Goal: Task Accomplishment & Management: Use online tool/utility

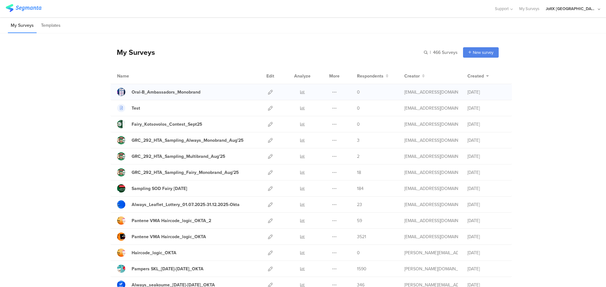
click at [265, 91] on div at bounding box center [270, 92] width 14 height 16
click at [269, 92] on icon at bounding box center [270, 92] width 5 height 5
click at [426, 51] on input "text" at bounding box center [413, 52] width 88 height 10
type input "oral"
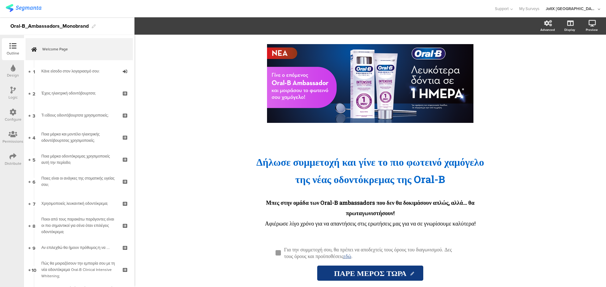
drag, startPoint x: 13, startPoint y: 96, endPoint x: 12, endPoint y: 105, distance: 9.5
click at [13, 96] on div "Logic" at bounding box center [13, 98] width 9 height 6
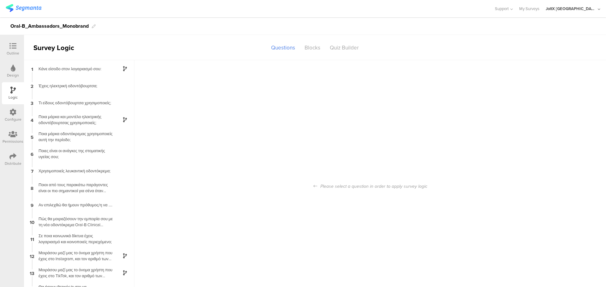
click at [14, 117] on div "Configure" at bounding box center [13, 120] width 17 height 6
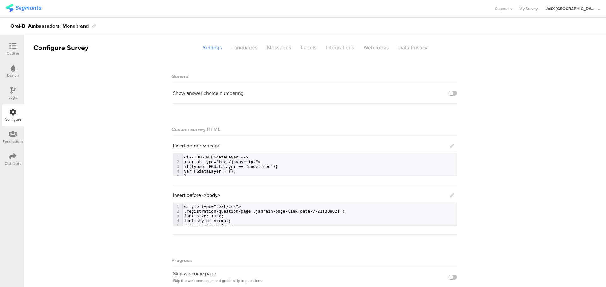
click at [345, 49] on div "Integrations" at bounding box center [340, 47] width 38 height 11
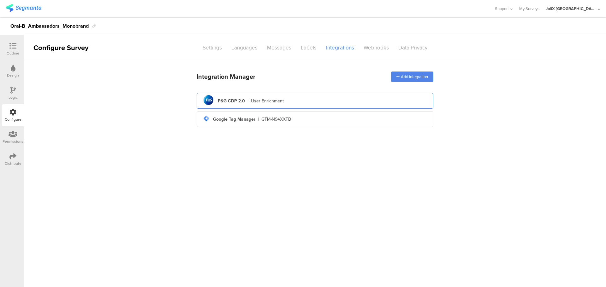
click at [265, 105] on div "pg logo P&G CDP 2.0 | User Enrichment" at bounding box center [315, 100] width 227 height 15
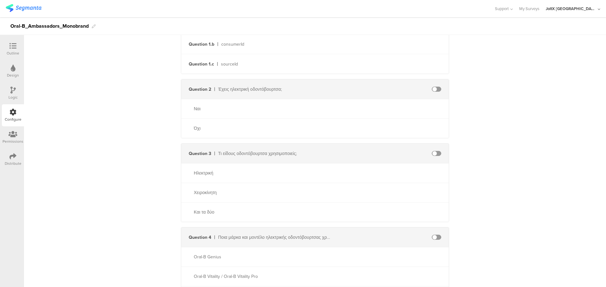
scroll to position [189, 0]
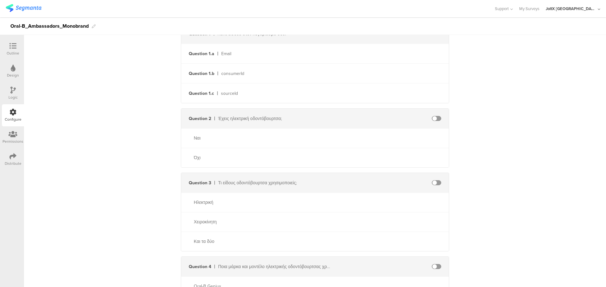
click at [433, 119] on span at bounding box center [436, 118] width 9 height 5
click at [437, 180] on div "Question 3 Τι είδους οδοντόβουρτσα χρησιμοποιείς;" at bounding box center [315, 183] width 268 height 20
click at [433, 182] on span at bounding box center [436, 182] width 9 height 5
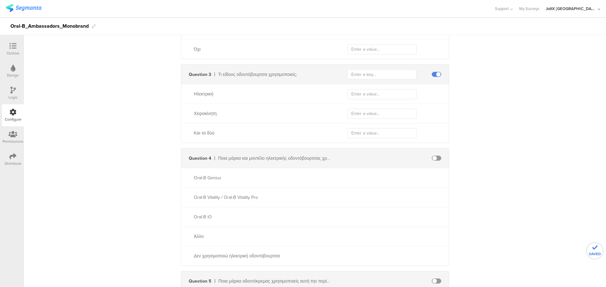
scroll to position [315, 0]
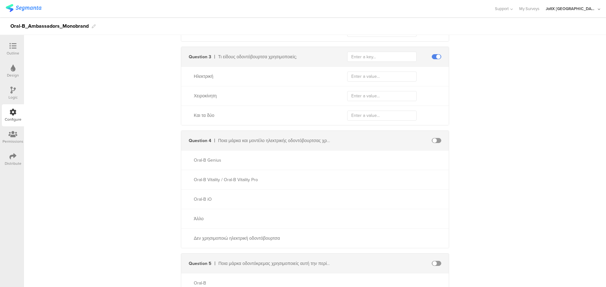
click at [435, 140] on span at bounding box center [436, 140] width 9 height 5
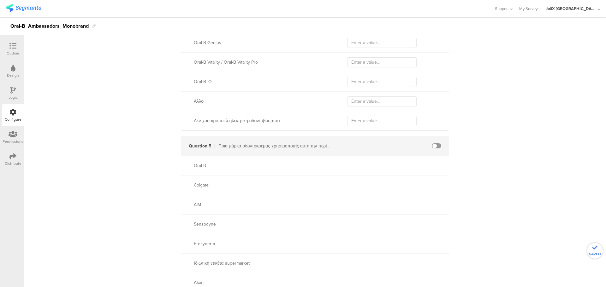
scroll to position [505, 0]
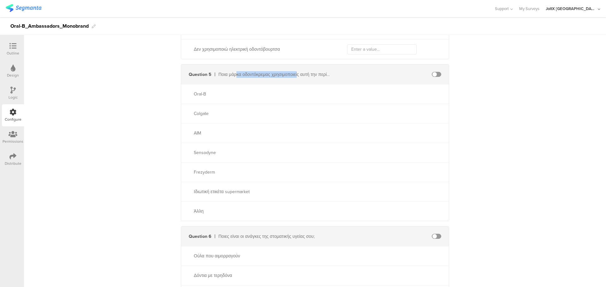
drag, startPoint x: 234, startPoint y: 74, endPoint x: 294, endPoint y: 74, distance: 59.9
click at [294, 74] on div "Ποια μάρκα οδοντόκρεμας χρησιμοποιείς αυτή την περίοδο;" at bounding box center [275, 74] width 114 height 7
drag, startPoint x: 209, startPoint y: 94, endPoint x: 191, endPoint y: 95, distance: 18.0
click at [191, 95] on div "Oral-B" at bounding box center [256, 94] width 151 height 7
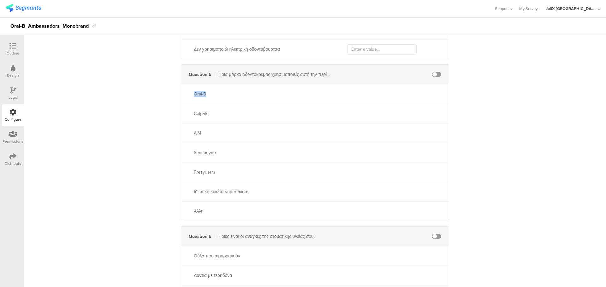
click at [191, 95] on div "Oral-B" at bounding box center [256, 94] width 151 height 7
drag, startPoint x: 226, startPoint y: 76, endPoint x: 305, endPoint y: 74, distance: 79.8
click at [305, 74] on div "Ποια μάρκα οδοντόκρεμας χρησιμοποιείς αυτή την περίοδο;" at bounding box center [275, 74] width 114 height 7
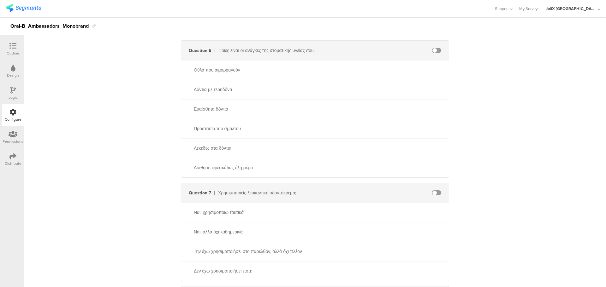
scroll to position [694, 0]
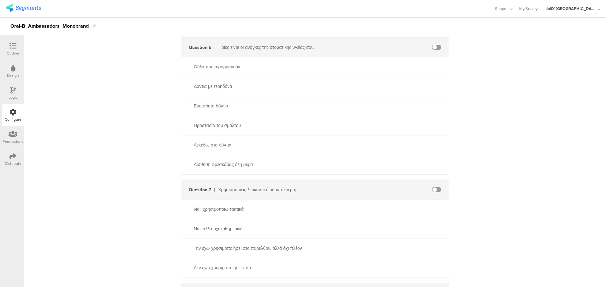
click at [434, 49] on span at bounding box center [436, 47] width 9 height 5
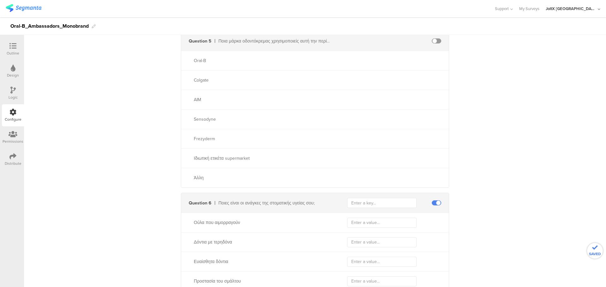
scroll to position [536, 0]
drag, startPoint x: 228, startPoint y: 43, endPoint x: 292, endPoint y: 43, distance: 64.4
click at [292, 43] on div "Ποια μάρκα οδοντόκρεμας χρησιμοποιείς αυτή την περίοδο;" at bounding box center [275, 43] width 114 height 7
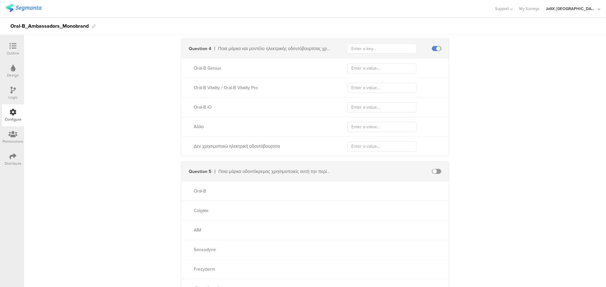
scroll to position [410, 0]
click at [254, 45] on div "Ποια μάρκα και μοντέλο ηλεκτρικής οδοντόβουρτσας χρησιμοποιείς;" at bounding box center [275, 46] width 114 height 7
copy div "Ποια μάρκα και μοντέλο ηλεκτρικής οδοντόβουρτσας χρησιμοποιείς;"
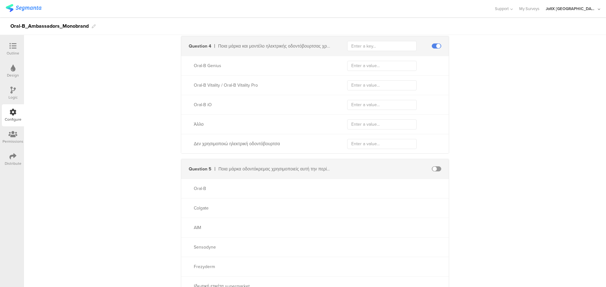
click at [270, 168] on div "Ποια μάρκα οδοντόκρεμας χρησιμοποιείς αυτή την περίοδο;" at bounding box center [275, 169] width 114 height 7
copy div "Ποια μάρκα οδοντόκρεμας χρησιμοποιείς αυτή την περίοδο;"
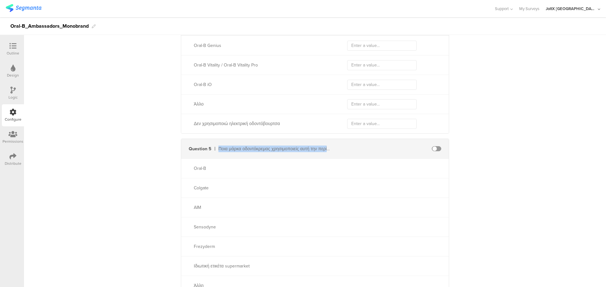
scroll to position [442, 0]
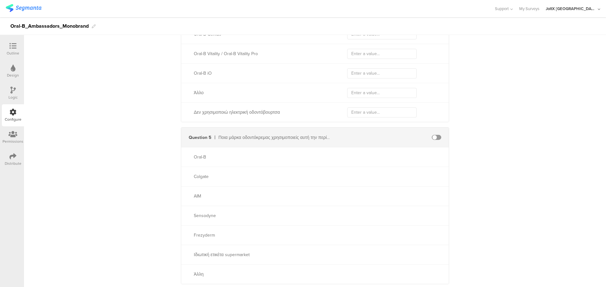
drag, startPoint x: 202, startPoint y: 170, endPoint x: 205, endPoint y: 173, distance: 4.5
click at [202, 170] on div "Colgate" at bounding box center [315, 177] width 268 height 20
click at [228, 257] on div "Ιδιωτική ετικέτα supermarket" at bounding box center [263, 255] width 138 height 7
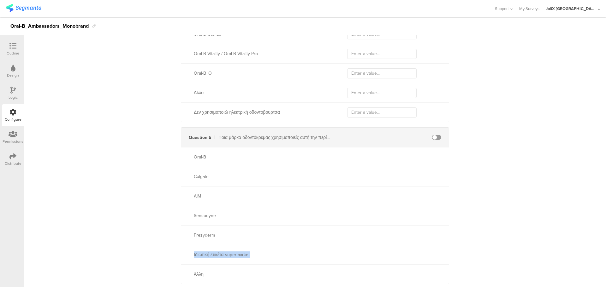
copy div "Ιδιωτική ετικέτα supermarket"
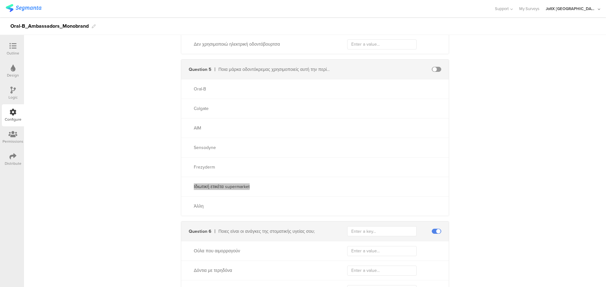
scroll to position [536, 0]
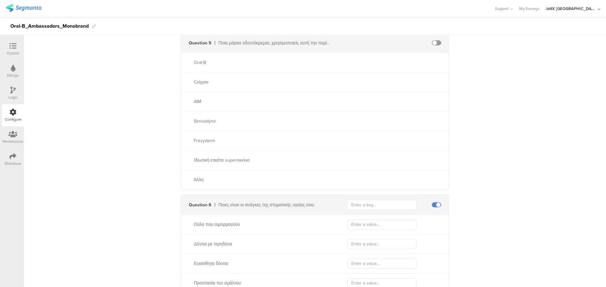
click at [198, 177] on div "Άλλη" at bounding box center [263, 180] width 138 height 7
copy div "Άλλη"
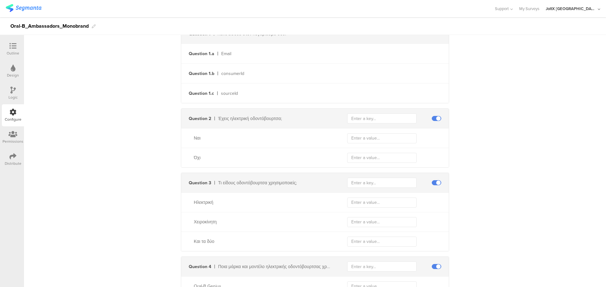
scroll to position [221, 0]
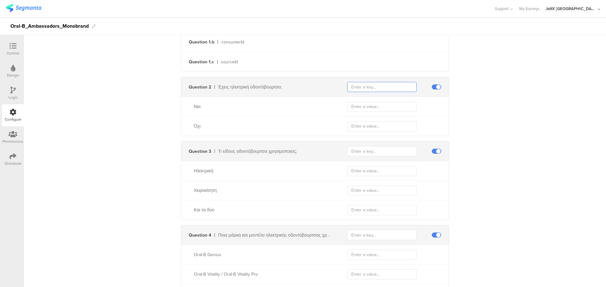
click at [362, 86] on input "text" at bounding box center [381, 87] width 69 height 10
click at [234, 83] on div "Question 2 Έχεις ηλεκτρική οδοντόβουρτσα;" at bounding box center [315, 87] width 268 height 20
click at [238, 86] on div "Έχεις ηλεκτρική οδοντόβουρτσα;" at bounding box center [275, 87] width 114 height 7
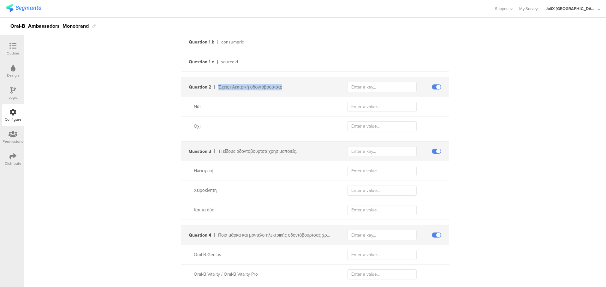
click at [238, 86] on div "Έχεις ηλεκτρική οδοντόβουρτσα;" at bounding box center [275, 87] width 114 height 7
click at [232, 155] on div "Question 3 Τι είδους οδοντόβουρτσα χρησιμοποιείς;" at bounding box center [315, 152] width 268 height 20
click at [233, 153] on div "Τι είδους οδοντόβουρτσα χρησιμοποιείς;" at bounding box center [275, 151] width 114 height 7
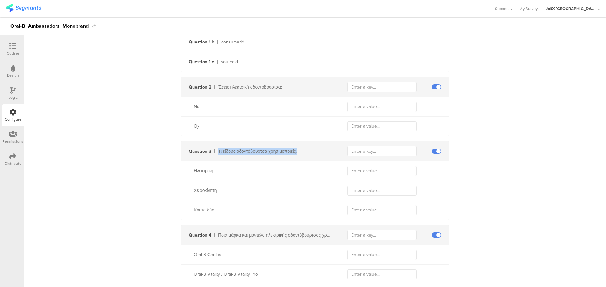
click at [233, 153] on div "Τι είδους οδοντόβουρτσα χρησιμοποιείς;" at bounding box center [275, 151] width 114 height 7
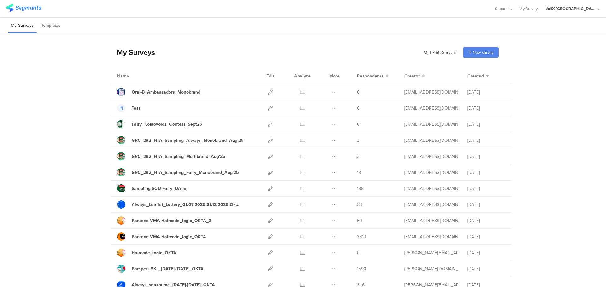
click at [424, 48] on div "| 466 Surveys New survey Start from scratch Choose from templates" at bounding box center [461, 52] width 75 height 10
click at [424, 52] on input "text" at bounding box center [413, 52] width 88 height 10
type input "oral"
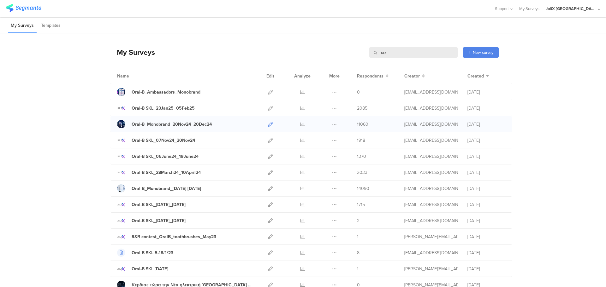
click at [268, 124] on icon at bounding box center [270, 124] width 5 height 5
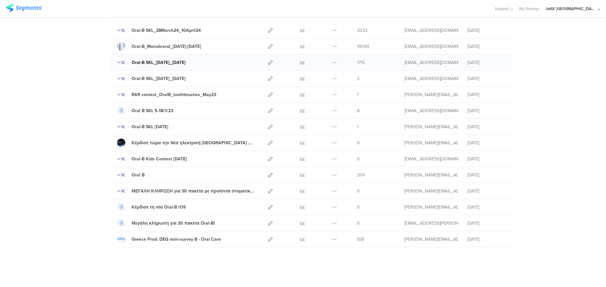
scroll to position [144, 0]
click at [269, 143] on icon at bounding box center [270, 141] width 5 height 5
click at [268, 173] on icon at bounding box center [270, 174] width 5 height 5
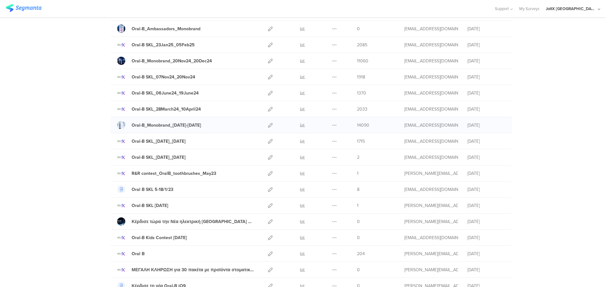
scroll to position [49, 0]
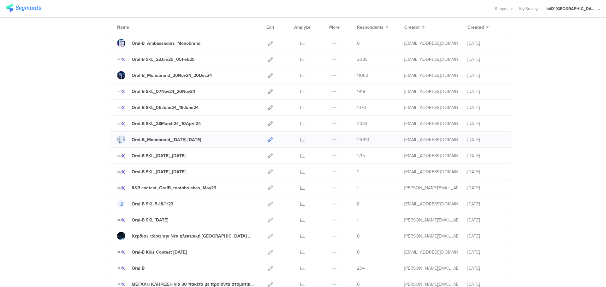
click at [269, 138] on icon at bounding box center [270, 140] width 5 height 5
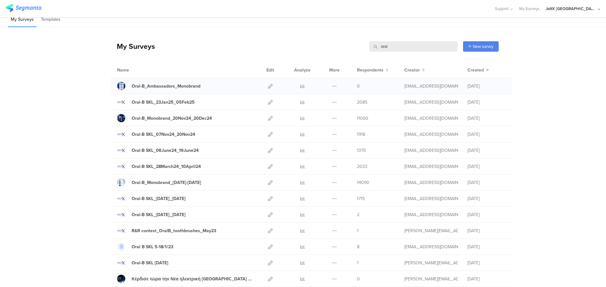
scroll to position [0, 0]
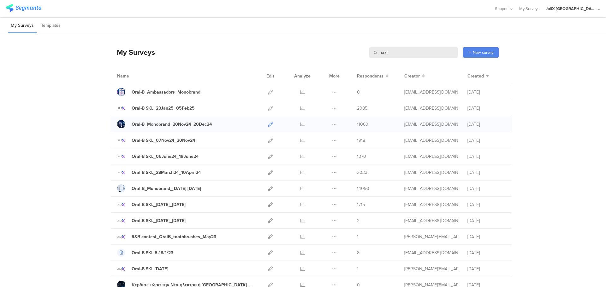
click at [268, 124] on icon at bounding box center [270, 124] width 5 height 5
click at [268, 109] on icon at bounding box center [270, 108] width 5 height 5
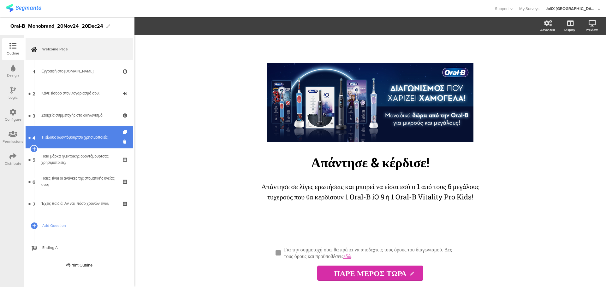
click at [77, 137] on div "Τι είδους οδοντόβουρτσα χρησιμοποιείς;" at bounding box center [78, 137] width 75 height 6
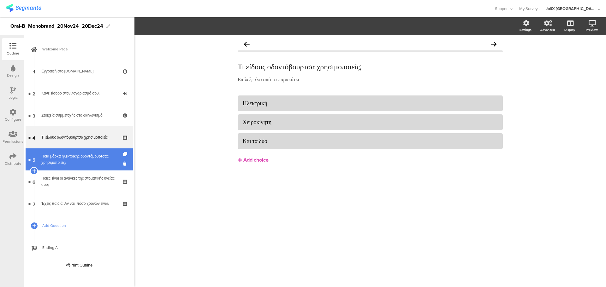
click at [80, 158] on div "Ποια μάρκα ηλεκτρικής οδοντόβουρτσας χρησιμοποιείς;​" at bounding box center [78, 159] width 75 height 13
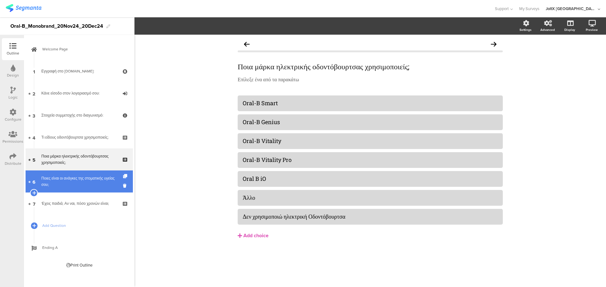
click at [81, 176] on div "Ποιες είναι οι ανάγκες της στοματικής υγείας σου;" at bounding box center [78, 181] width 75 height 13
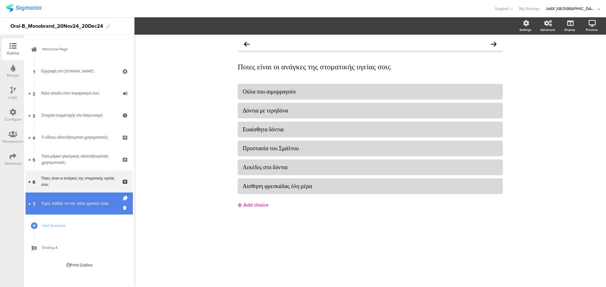
click at [80, 198] on link "7 'Εχεις παιδιά; Αν ναι, πόσο χρονών είναι;" at bounding box center [79, 204] width 107 height 22
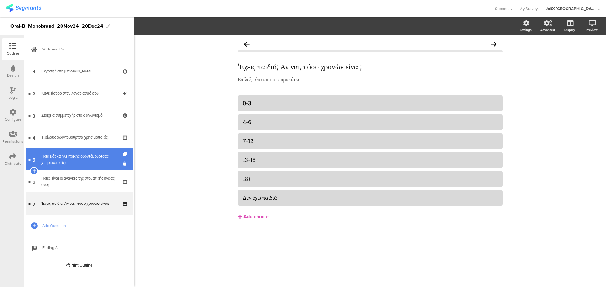
click at [74, 151] on link "5 Ποια μάρκα ηλεκτρικής οδοντόβουρτσας χρησιμοποιείς;​" at bounding box center [79, 160] width 107 height 22
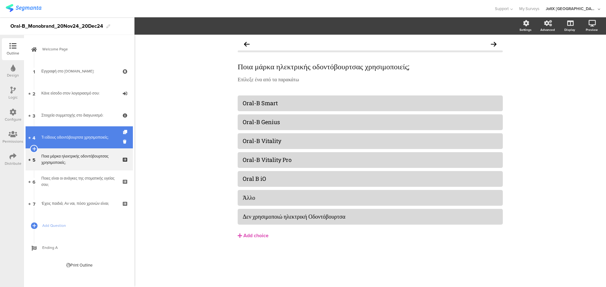
click at [71, 134] on link "4 Τι είδους οδοντόβουρτσα χρησιμοποιείς;" at bounding box center [79, 138] width 107 height 22
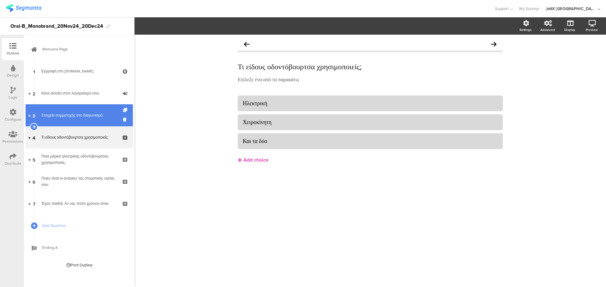
click at [73, 116] on div "Στοιχεία συμμετοχής στο διαγωνισμό:" at bounding box center [78, 115] width 75 height 6
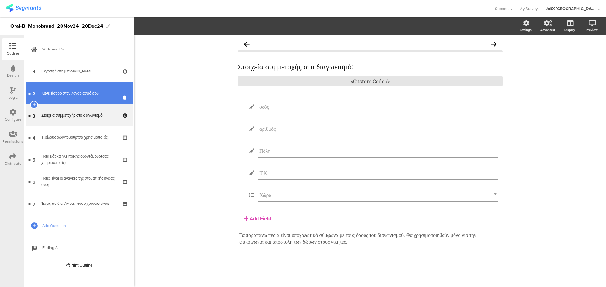
click at [74, 101] on link "2 Κάνε είσοδο στον λογαριασμό σου:" at bounding box center [79, 93] width 107 height 22
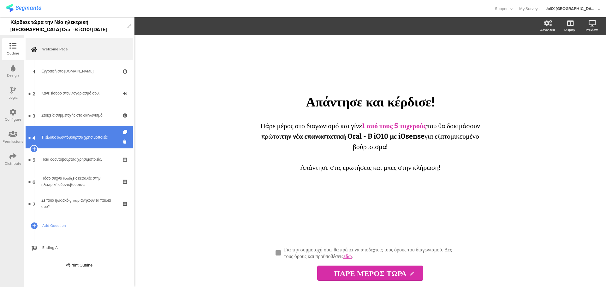
click at [74, 129] on link "4 Τι είδους οδοντόβουρτσα χρησιμοποιείς;" at bounding box center [79, 138] width 107 height 22
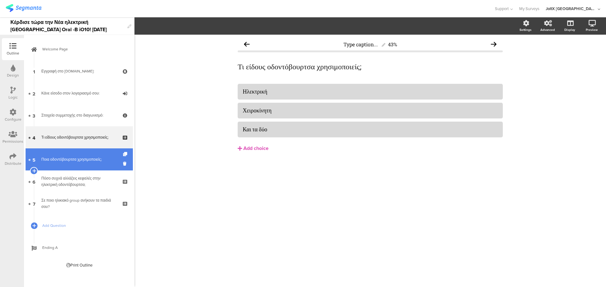
click at [74, 156] on link "5 Ποια οδοντόβουρτσα χρησιμοποιείς;" at bounding box center [79, 160] width 107 height 22
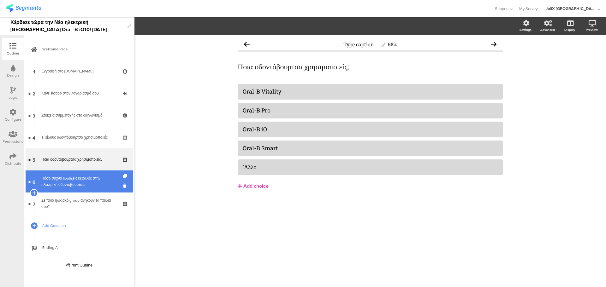
click at [77, 182] on div "Πόσο συχνά αλλάζεις κεφαλές στην ηλεκτρική οδοντόβουρτσα;" at bounding box center [78, 181] width 75 height 13
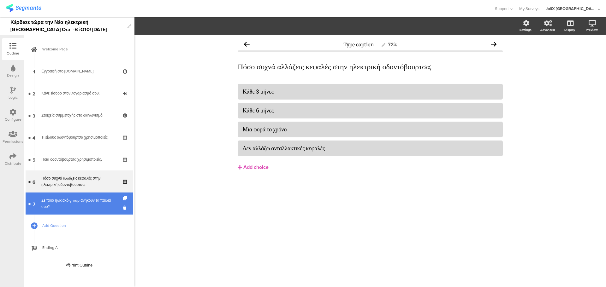
click at [79, 204] on div "Σε ποιο ηλικιακό group ανήκουν τα παιδιά σου?" at bounding box center [78, 203] width 75 height 13
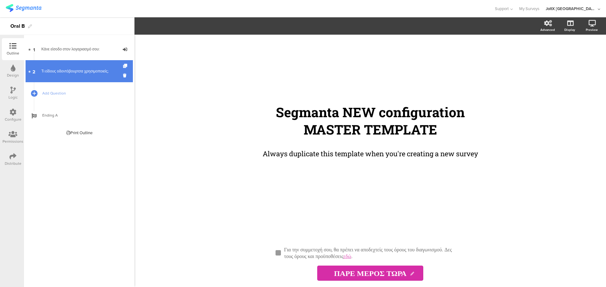
click at [88, 71] on div "Τι είδους οδοντόβουρτσα χρησιμοποιείς;" at bounding box center [78, 71] width 75 height 6
click at [78, 67] on link "2 Τι είδους οδοντόβουρτσα χρησιμοποιείς;" at bounding box center [79, 71] width 107 height 22
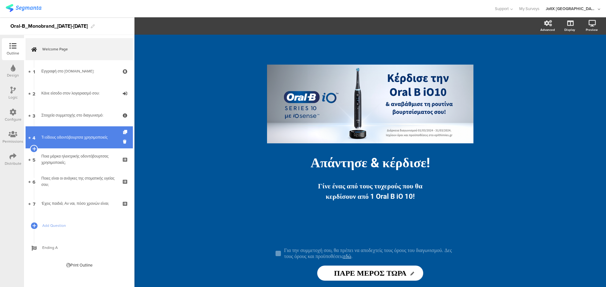
click at [71, 142] on link "4 Τι είδους οδοντόβουρτσα χρησιμοποιείς" at bounding box center [79, 138] width 107 height 22
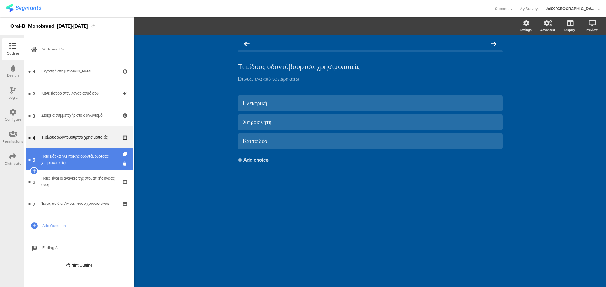
click at [72, 152] on link "5 Ποια μάρκα ηλεκτρικής οδοντόβουρτσας χρησιμοποιείς;​" at bounding box center [79, 160] width 107 height 22
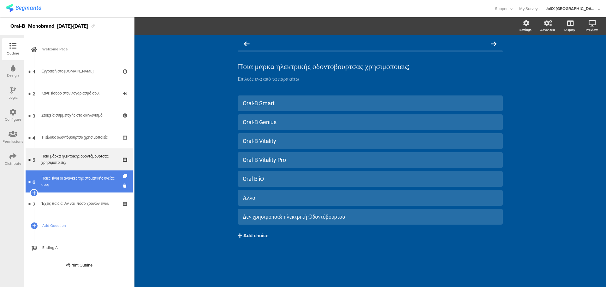
click at [73, 172] on link "6 Ποιες είναι οι ανάγκες της στοματικής υγείας σου;" at bounding box center [79, 182] width 107 height 22
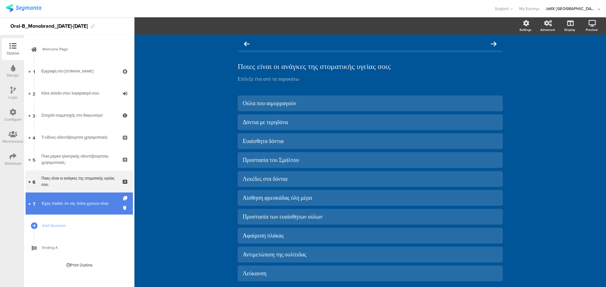
click at [82, 195] on link "7 'Εχεις παιδιά; Αν ναι, πόσο χρονών είναι;​" at bounding box center [79, 204] width 107 height 22
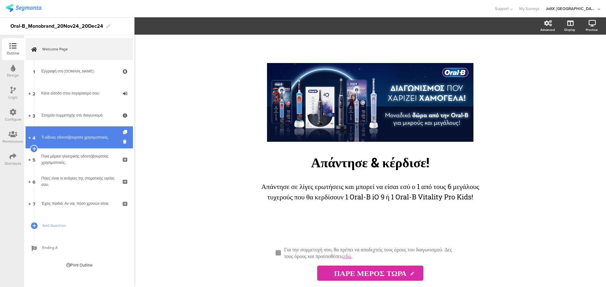
click at [77, 139] on div "Τι είδους οδοντόβουρτσα χρησιμοποιείς;" at bounding box center [78, 137] width 75 height 6
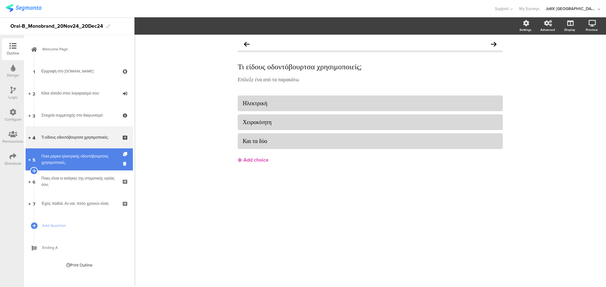
click at [79, 153] on div "Ποια μάρκα ηλεκτρικής οδοντόβουρτσας χρησιμοποιείς;​" at bounding box center [78, 159] width 75 height 13
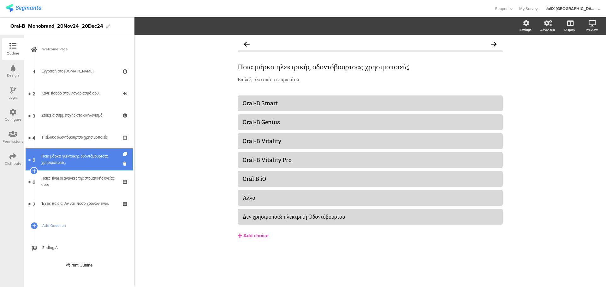
click at [80, 167] on link "5 Ποια μάρκα ηλεκτρικής οδοντόβουρτσας χρησιμοποιείς;​" at bounding box center [79, 160] width 107 height 22
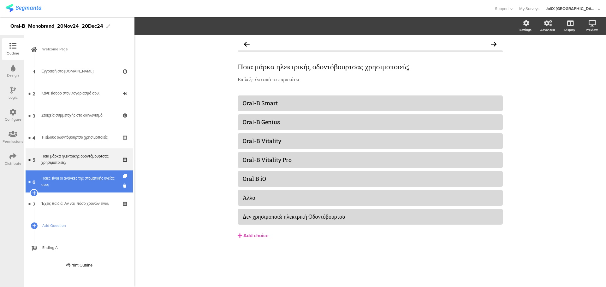
click at [82, 180] on div "Ποιες είναι οι ανάγκες της στοματικής υγείας σου;" at bounding box center [78, 181] width 75 height 13
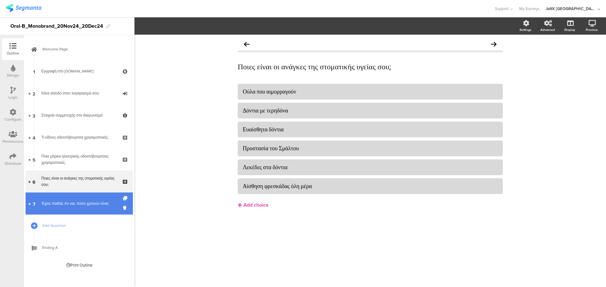
click at [82, 193] on link "7 'Εχεις παιδιά; Αν ναι, πόσο χρονών είναι;" at bounding box center [79, 204] width 107 height 22
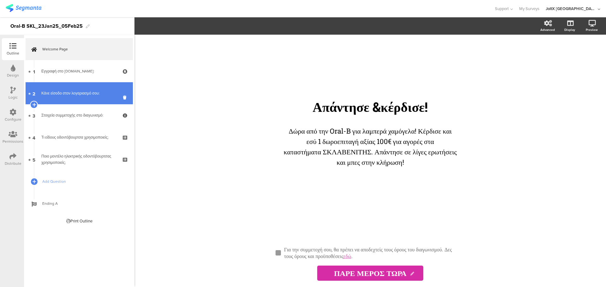
click at [87, 96] on div "Κάνε είσοδο στον λογαριασμό σου:" at bounding box center [78, 93] width 75 height 6
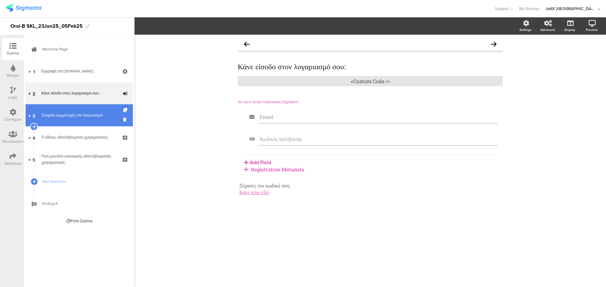
click at [82, 120] on link "3 Στοιχεία συμμετοχής στο διαγωνισμό:" at bounding box center [79, 115] width 107 height 22
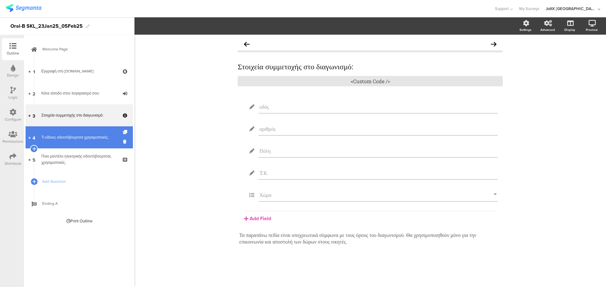
click at [83, 137] on div "Τι είδους οδοντόβουρτσα χρησιμοποιείς;" at bounding box center [78, 137] width 75 height 6
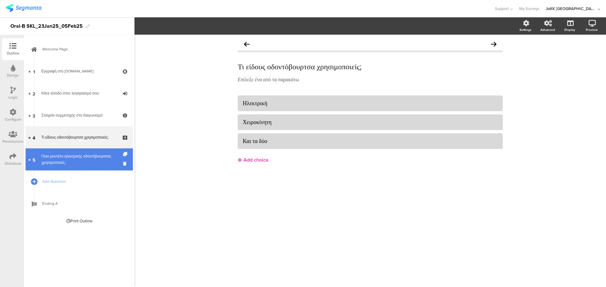
click at [83, 160] on div "Ποιο μοντέλο ηλεκτρικής οδοντόβουρτσας χρησιμοποιείς;" at bounding box center [78, 159] width 75 height 13
